Goal: Use online tool/utility

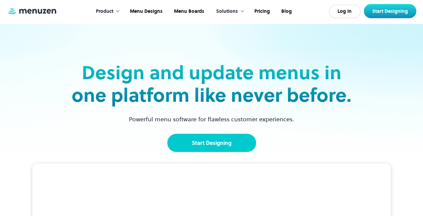
click at [212, 145] on link "Start Designing" at bounding box center [211, 143] width 89 height 18
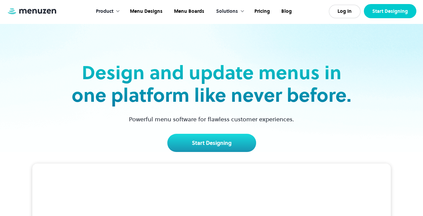
click at [400, 10] on link "Start Designing" at bounding box center [390, 11] width 53 height 14
